Goal: Information Seeking & Learning: Learn about a topic

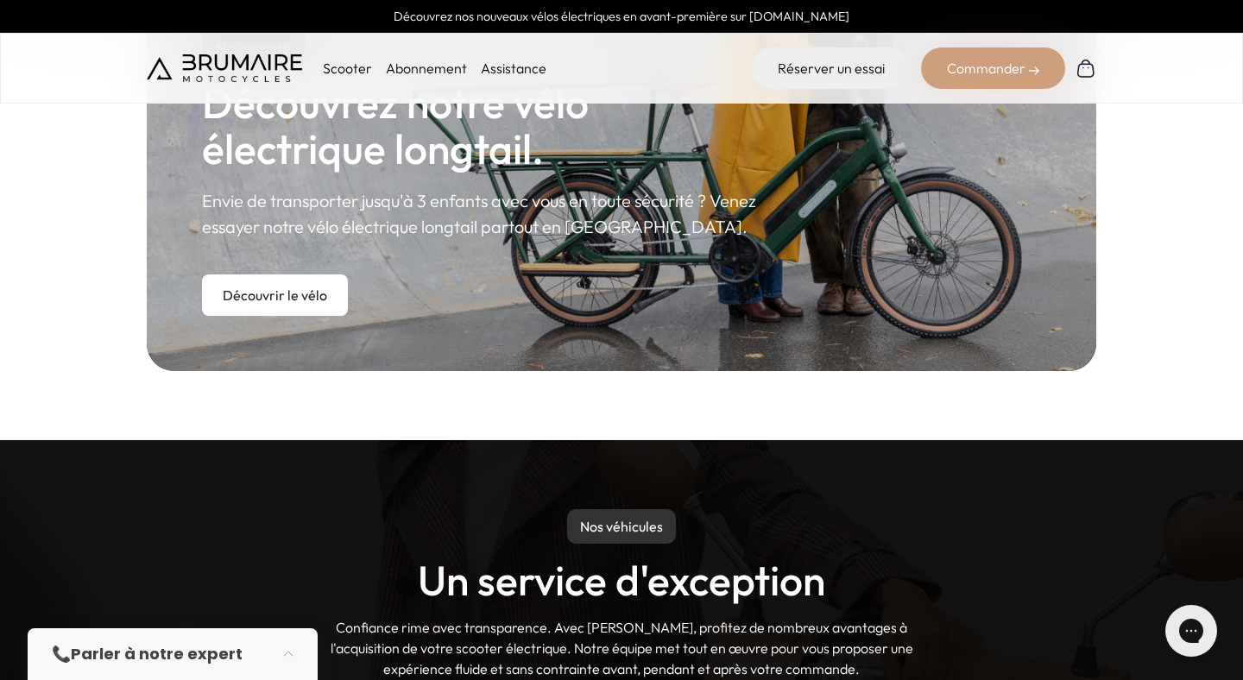
scroll to position [756, 0]
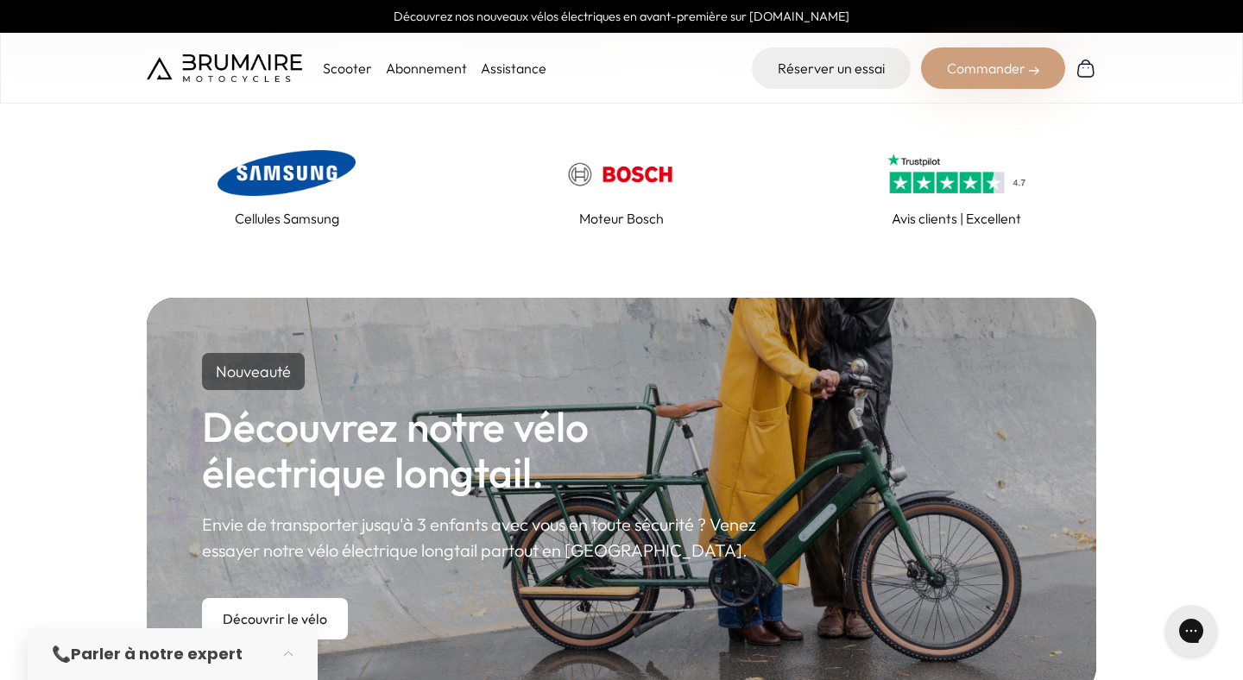
click at [343, 63] on p "Scooter" at bounding box center [347, 68] width 49 height 21
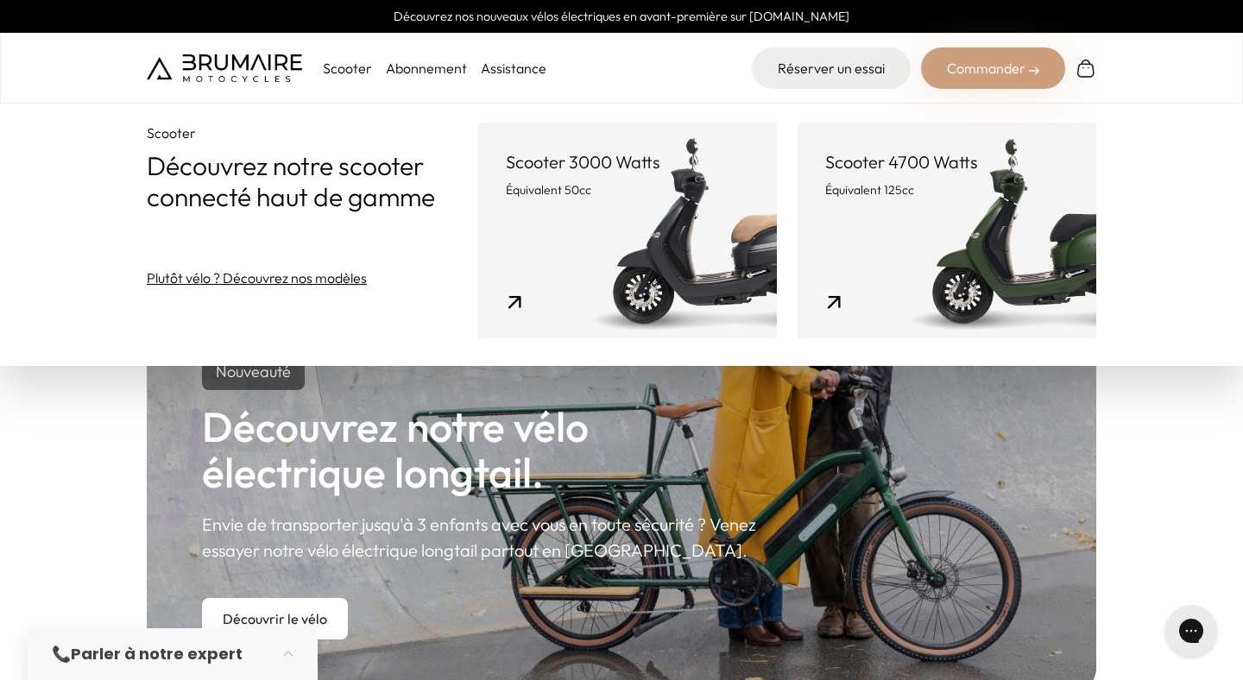
click at [265, 270] on link "Plutôt vélo ? Découvrez nos modèles" at bounding box center [257, 278] width 220 height 21
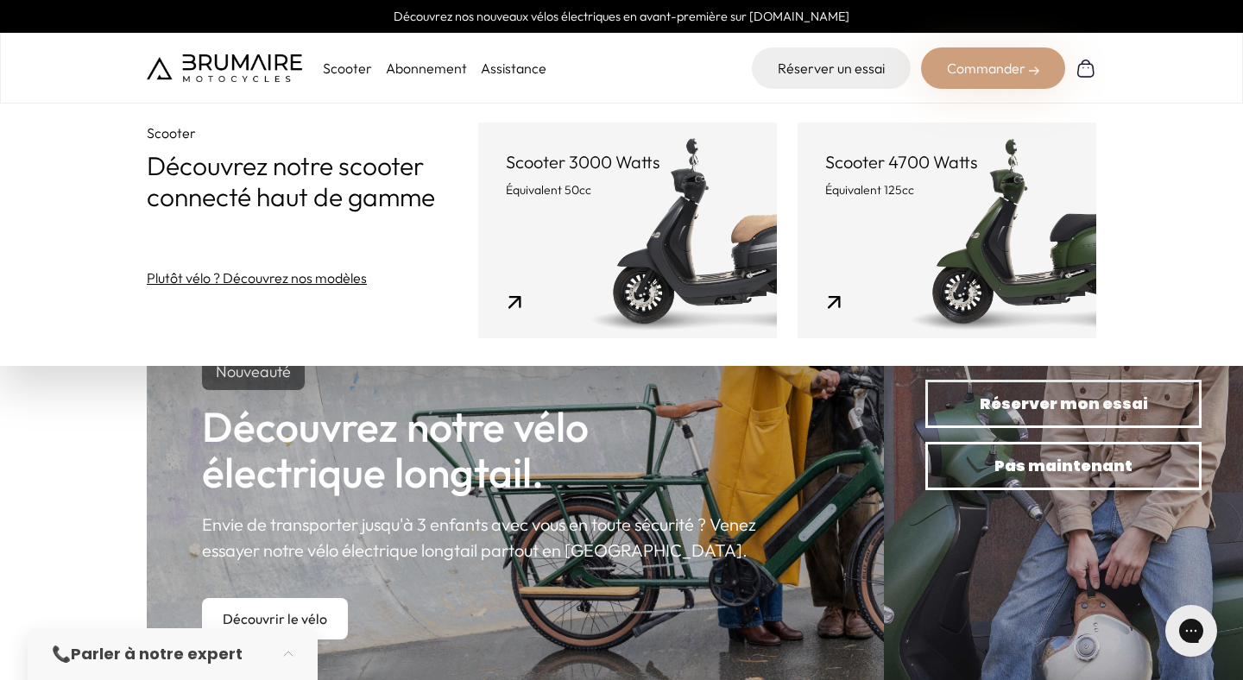
click at [350, 66] on p "Scooter" at bounding box center [347, 68] width 49 height 21
click at [633, 229] on link "Scooter 3000 Watts Équivalent 50cc" at bounding box center [627, 231] width 299 height 216
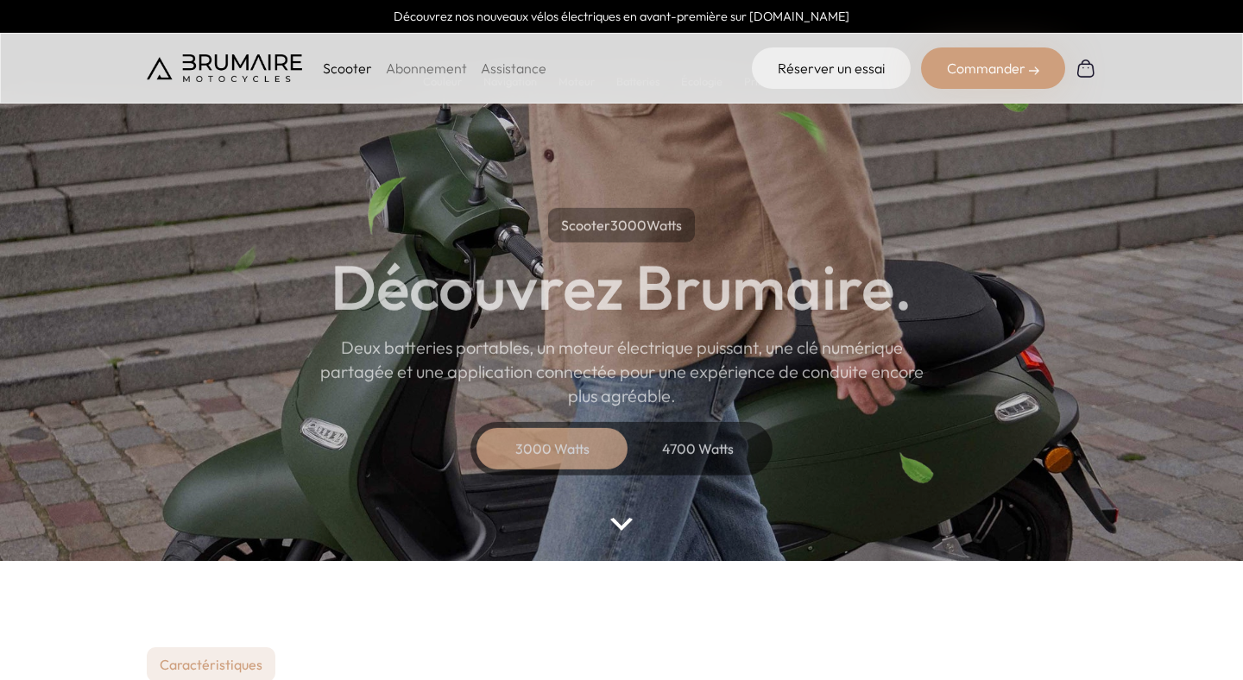
scroll to position [234, 0]
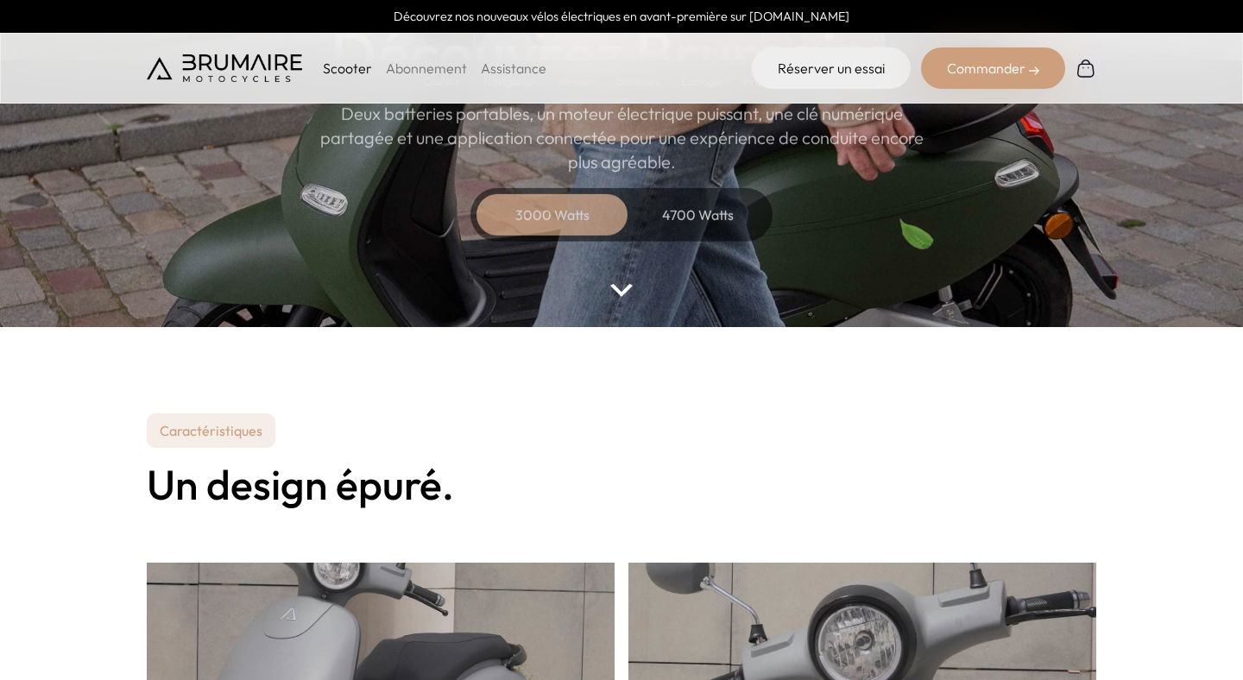
click at [691, 212] on div "4700 Watts" at bounding box center [698, 214] width 138 height 41
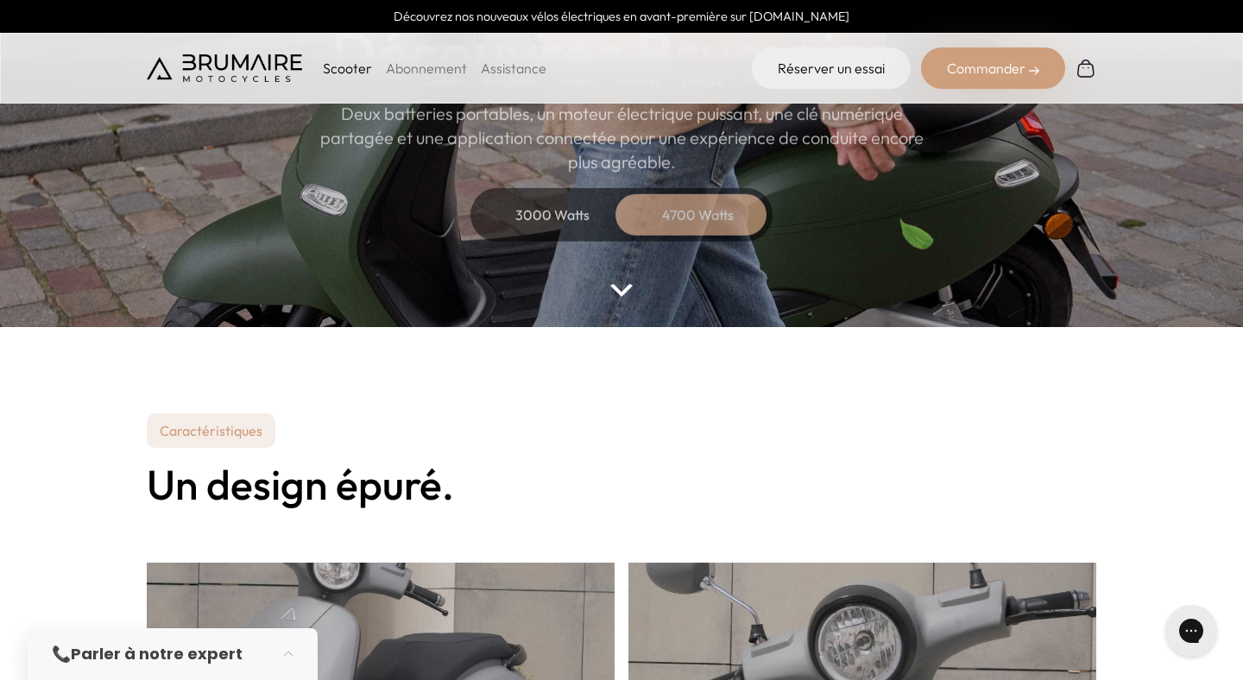
click at [629, 294] on img at bounding box center [621, 290] width 22 height 13
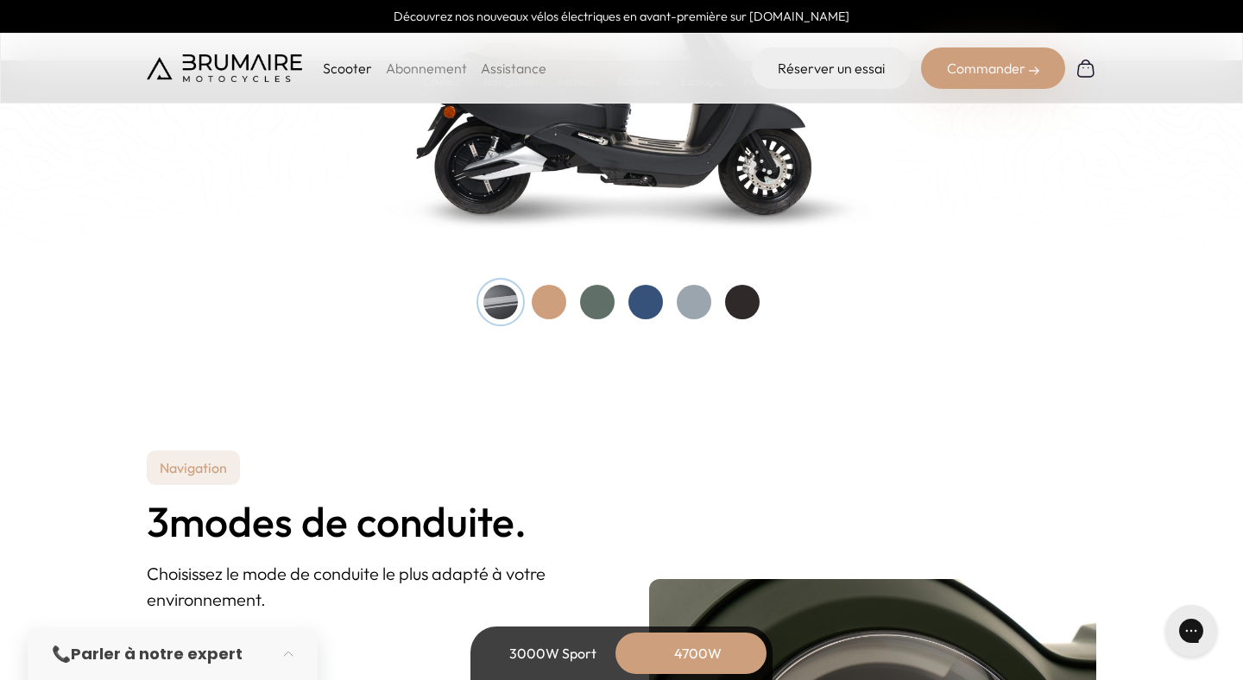
scroll to position [2008, 0]
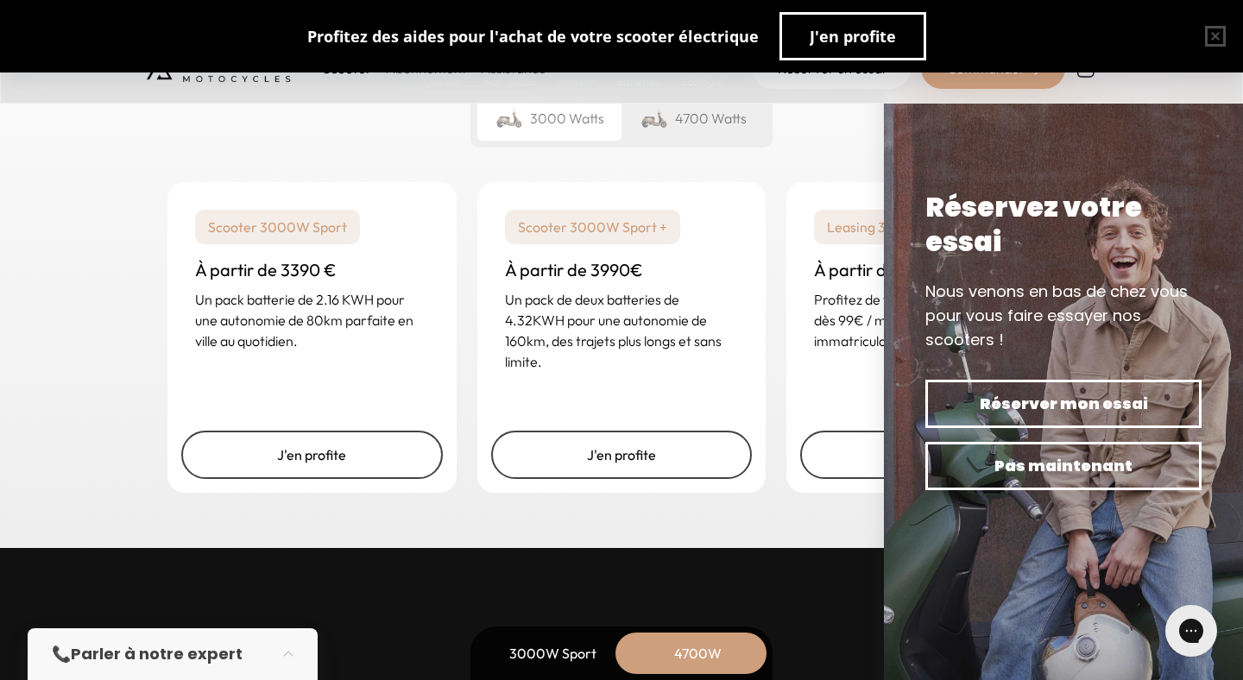
scroll to position [4447, 0]
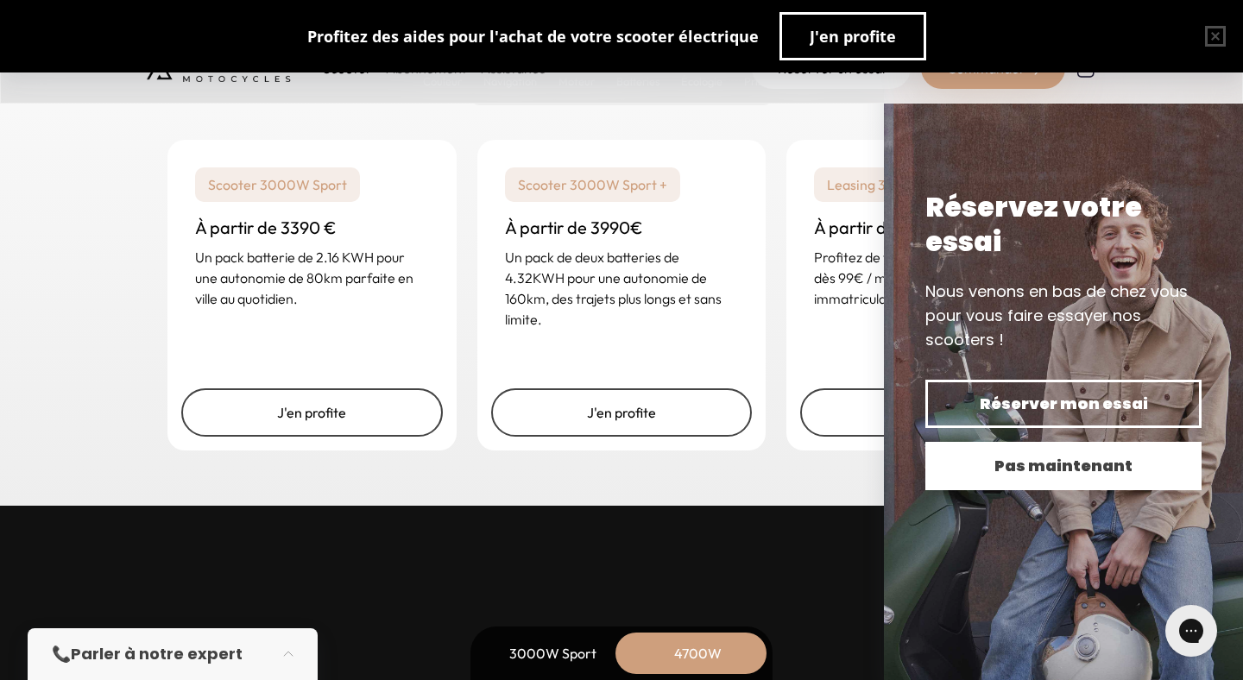
click at [1053, 471] on span "Pas maintenant" at bounding box center [1064, 466] width 216 height 24
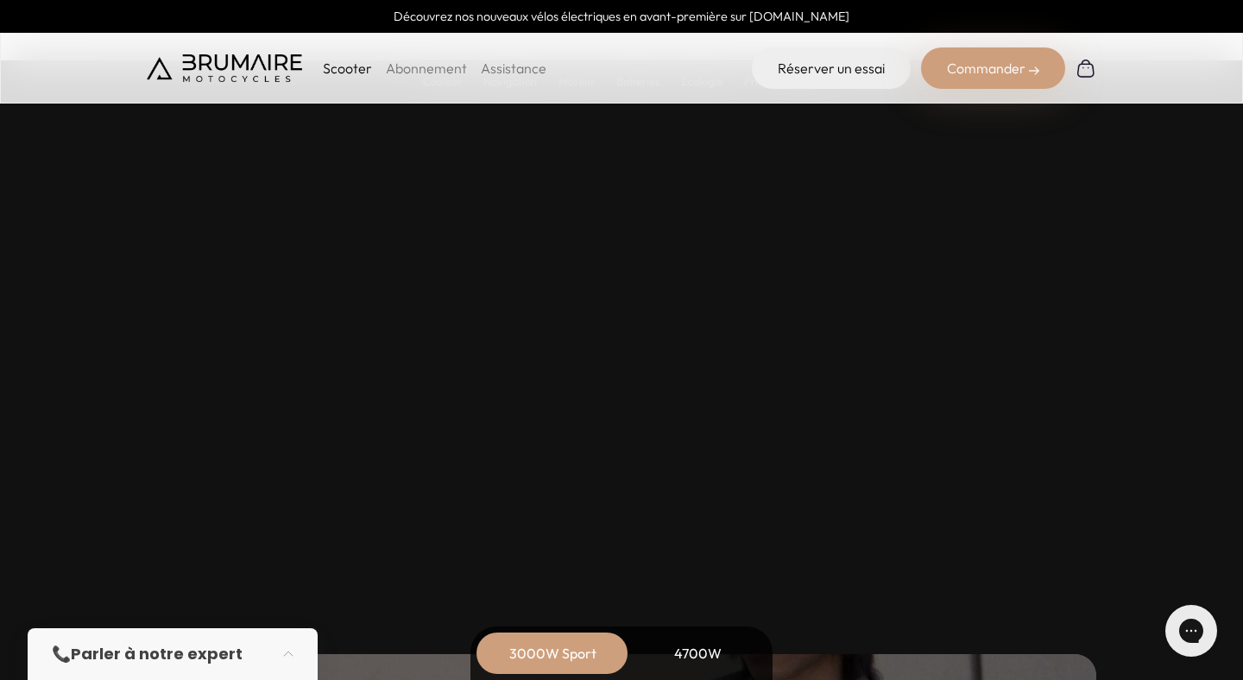
scroll to position [4757, 0]
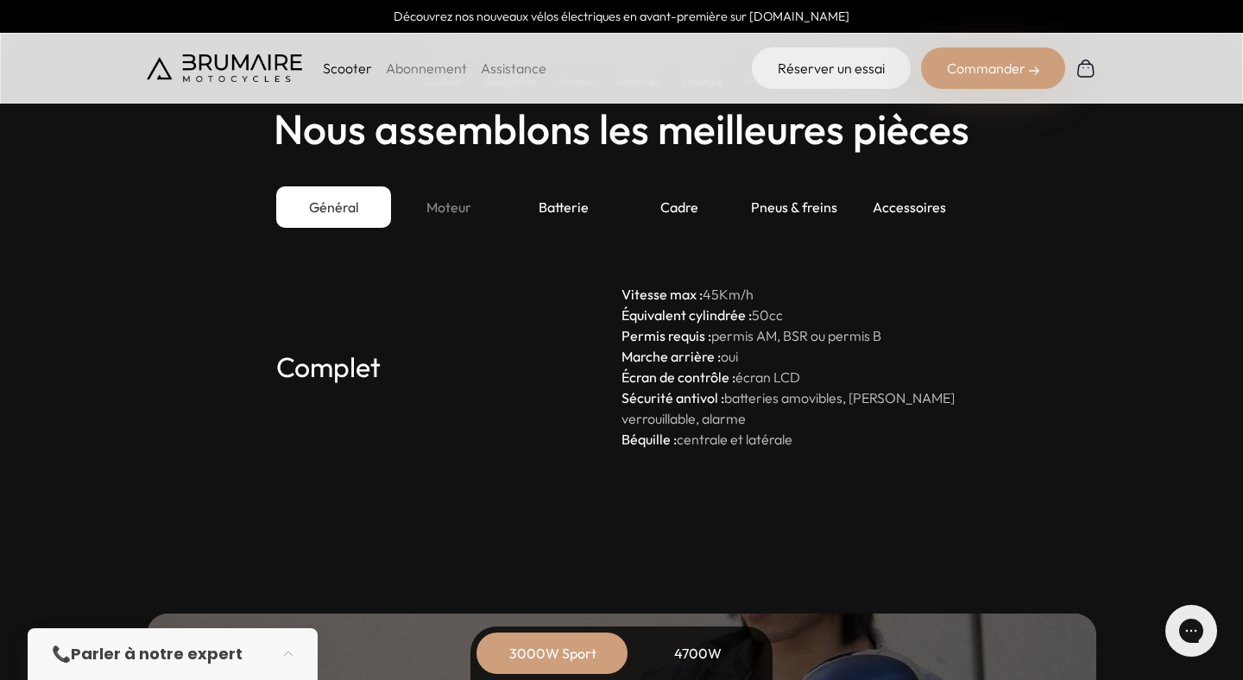
click at [467, 220] on div "Moteur" at bounding box center [448, 207] width 115 height 41
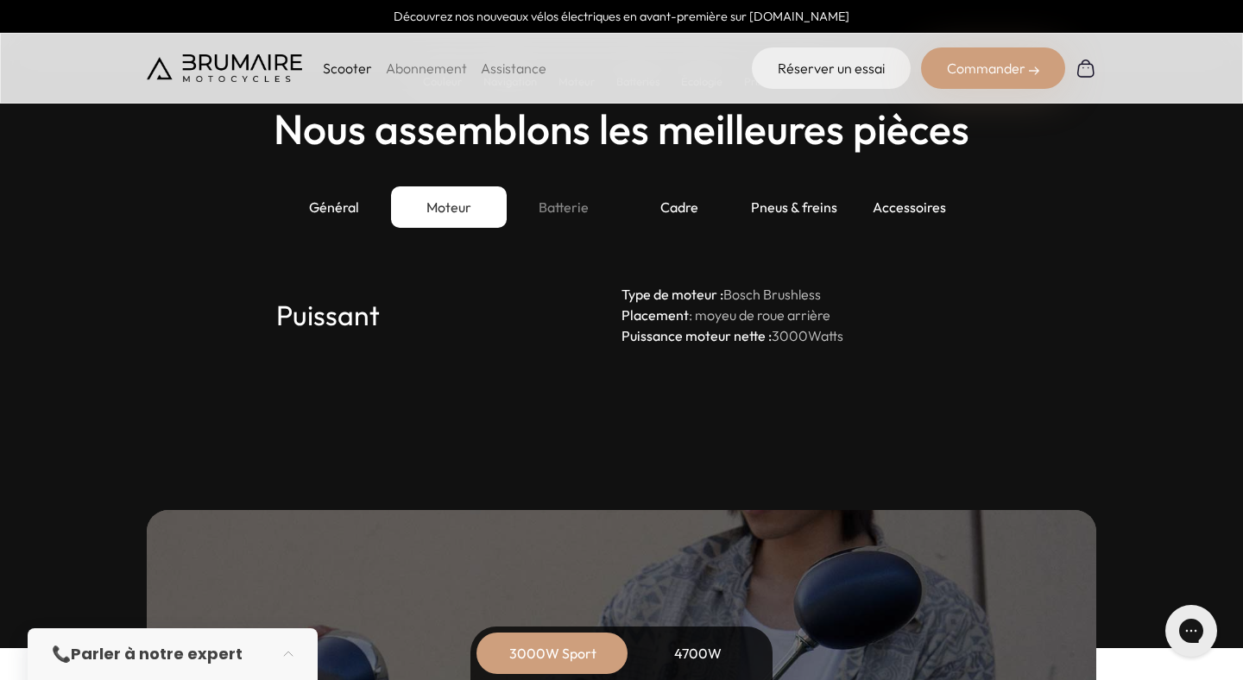
click at [569, 212] on div "Batterie" at bounding box center [564, 207] width 115 height 41
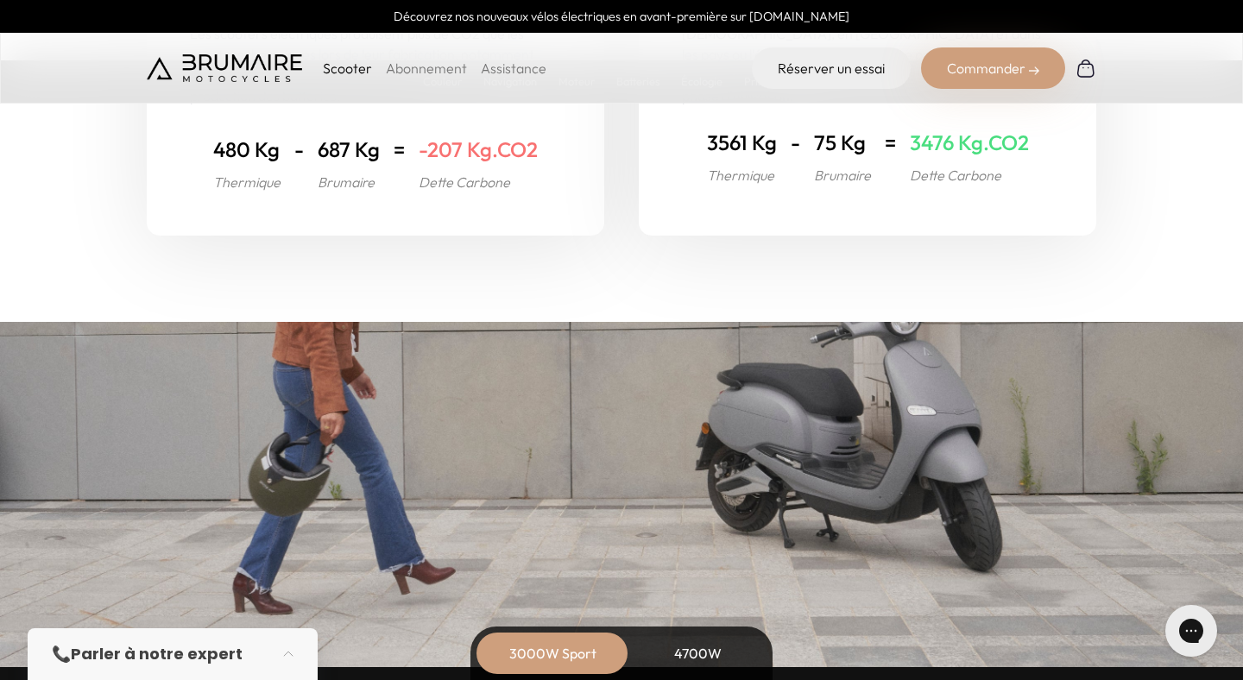
scroll to position [6910, 0]
